Goal: Use online tool/utility: Utilize a website feature to perform a specific function

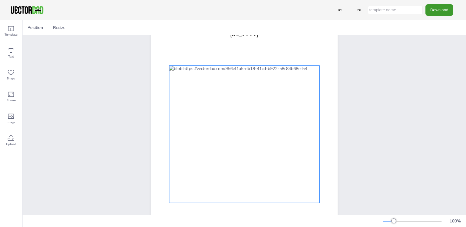
scroll to position [84, 0]
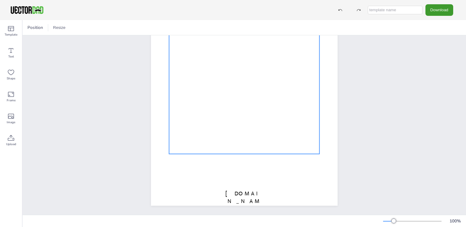
click at [292, 101] on div at bounding box center [244, 85] width 150 height 137
click at [69, 27] on div at bounding box center [68, 27] width 7 height 7
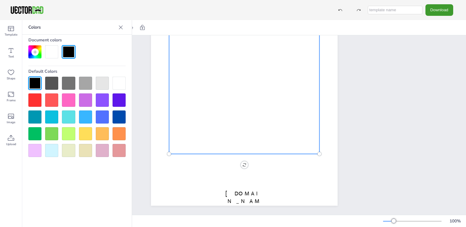
click at [85, 135] on div at bounding box center [85, 133] width 13 height 13
click at [68, 51] on div at bounding box center [68, 51] width 13 height 13
click at [119, 28] on icon at bounding box center [121, 27] width 6 height 6
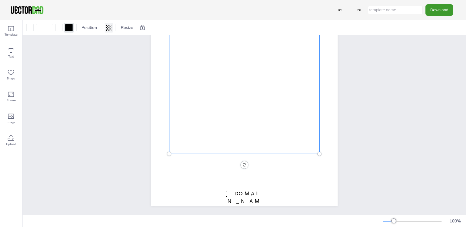
click at [108, 28] on icon at bounding box center [107, 28] width 1 height 4
click at [121, 44] on div "[DOMAIN_NAME] [US_STATE]" at bounding box center [244, 85] width 443 height 259
click at [287, 97] on div at bounding box center [244, 85] width 150 height 137
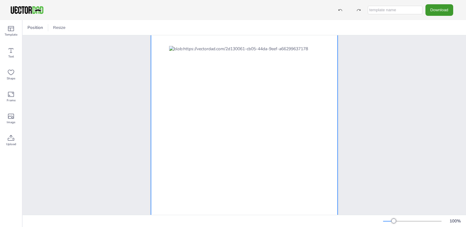
scroll to position [61, 0]
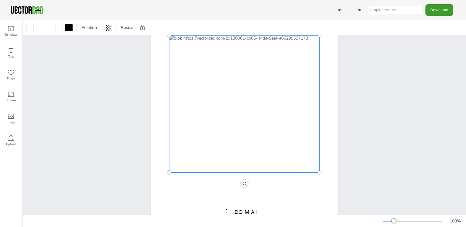
click at [179, 99] on div at bounding box center [244, 103] width 150 height 137
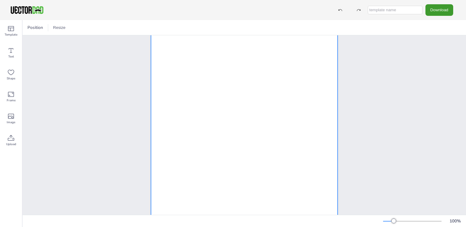
scroll to position [84, 0]
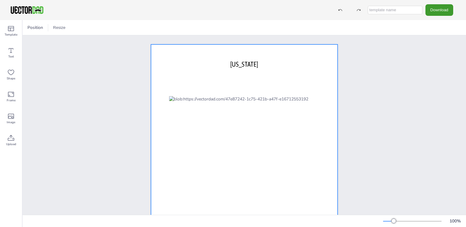
scroll to position [61, 0]
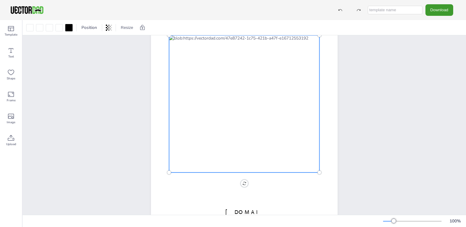
click at [290, 122] on div at bounding box center [244, 103] width 150 height 137
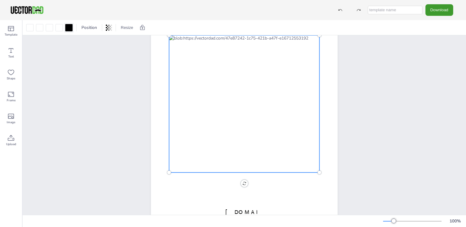
click at [69, 27] on div at bounding box center [68, 27] width 7 height 7
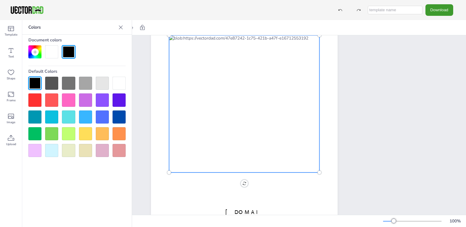
click at [122, 27] on icon at bounding box center [121, 27] width 6 height 6
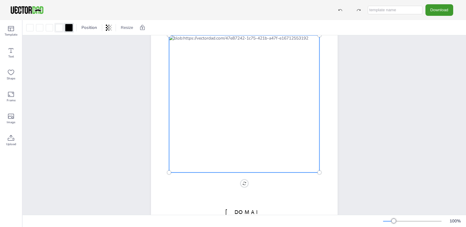
click at [58, 27] on div at bounding box center [58, 27] width 7 height 7
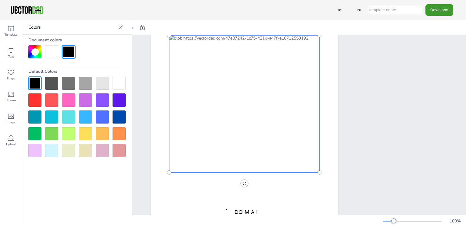
click at [54, 98] on div at bounding box center [51, 100] width 13 height 13
click at [189, 101] on div at bounding box center [244, 103] width 150 height 137
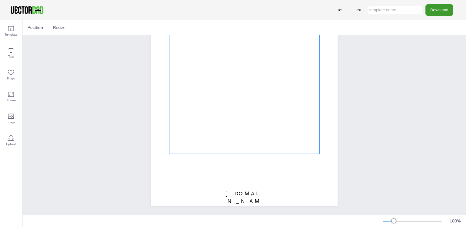
scroll to position [84, 0]
click at [289, 98] on div at bounding box center [244, 85] width 150 height 137
click at [86, 26] on span "Position" at bounding box center [89, 28] width 18 height 6
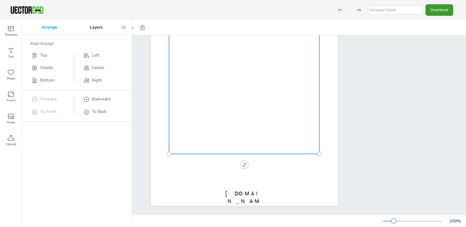
click at [90, 26] on p "Layers" at bounding box center [95, 27] width 45 height 15
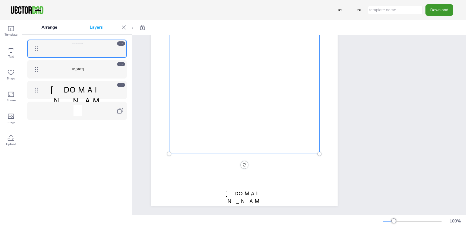
click at [56, 27] on p "Arrange" at bounding box center [49, 27] width 48 height 15
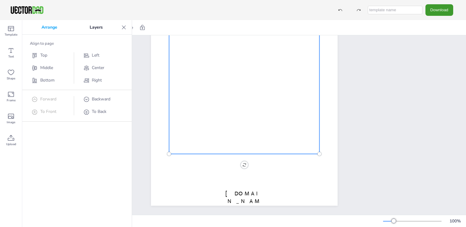
click at [122, 27] on icon at bounding box center [124, 27] width 6 height 6
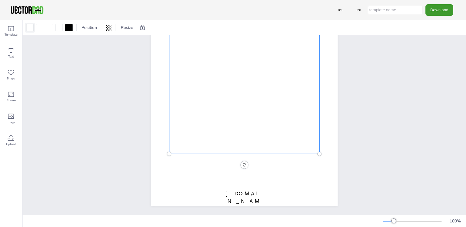
click at [30, 29] on div at bounding box center [29, 27] width 7 height 7
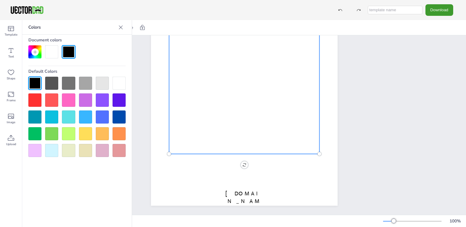
click at [65, 97] on div at bounding box center [68, 100] width 13 height 13
click at [285, 102] on div at bounding box center [244, 85] width 150 height 137
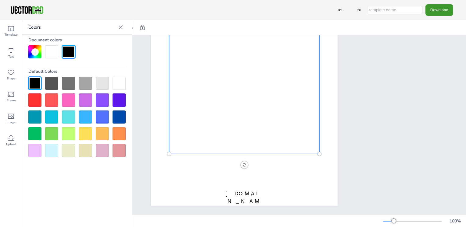
click at [287, 99] on div at bounding box center [244, 85] width 150 height 137
click at [122, 30] on icon at bounding box center [121, 27] width 6 height 6
